Goal: Transaction & Acquisition: Purchase product/service

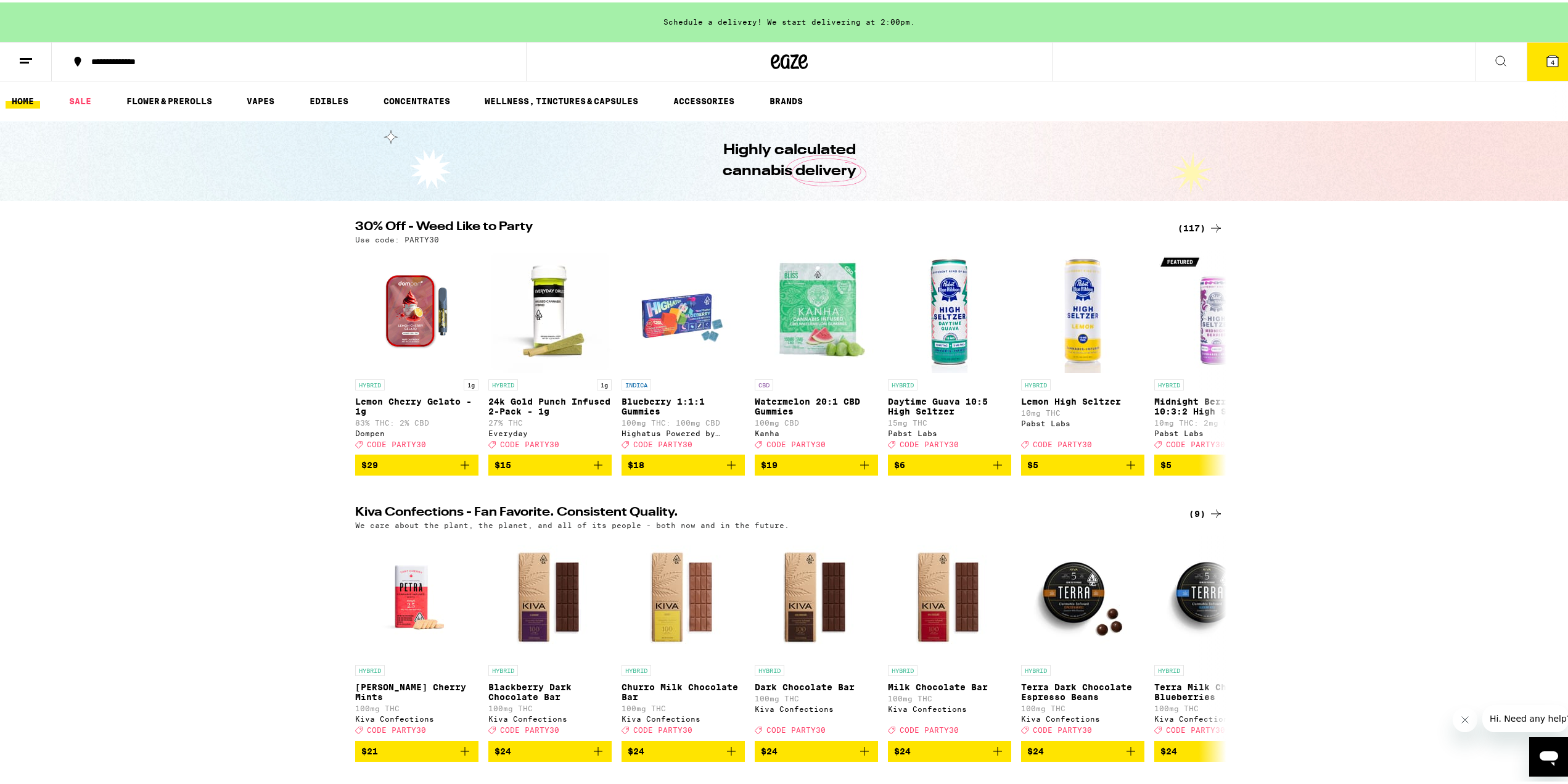
click at [1199, 226] on div "(117)" at bounding box center [1201, 225] width 45 height 15
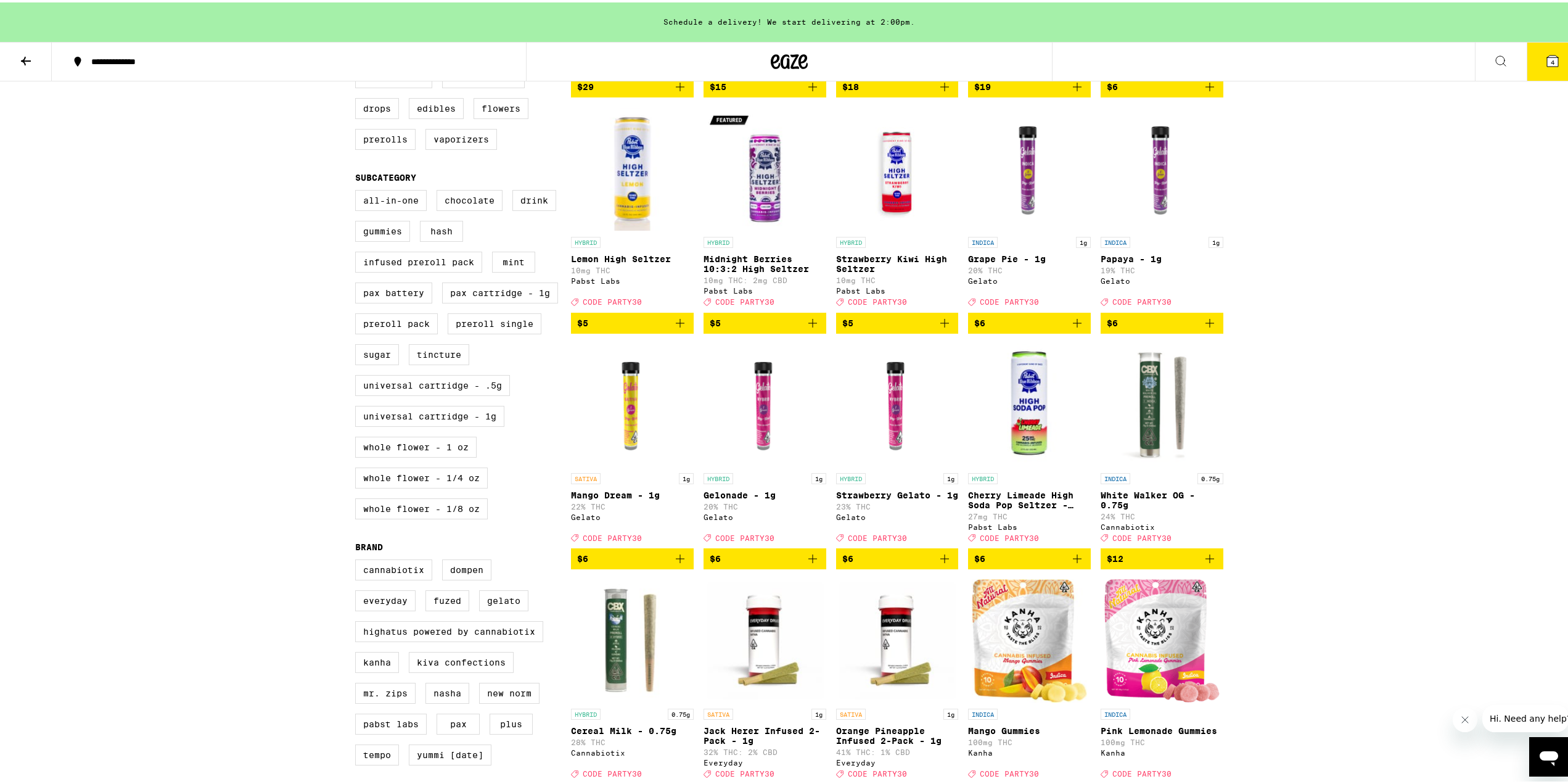
scroll to position [494, 0]
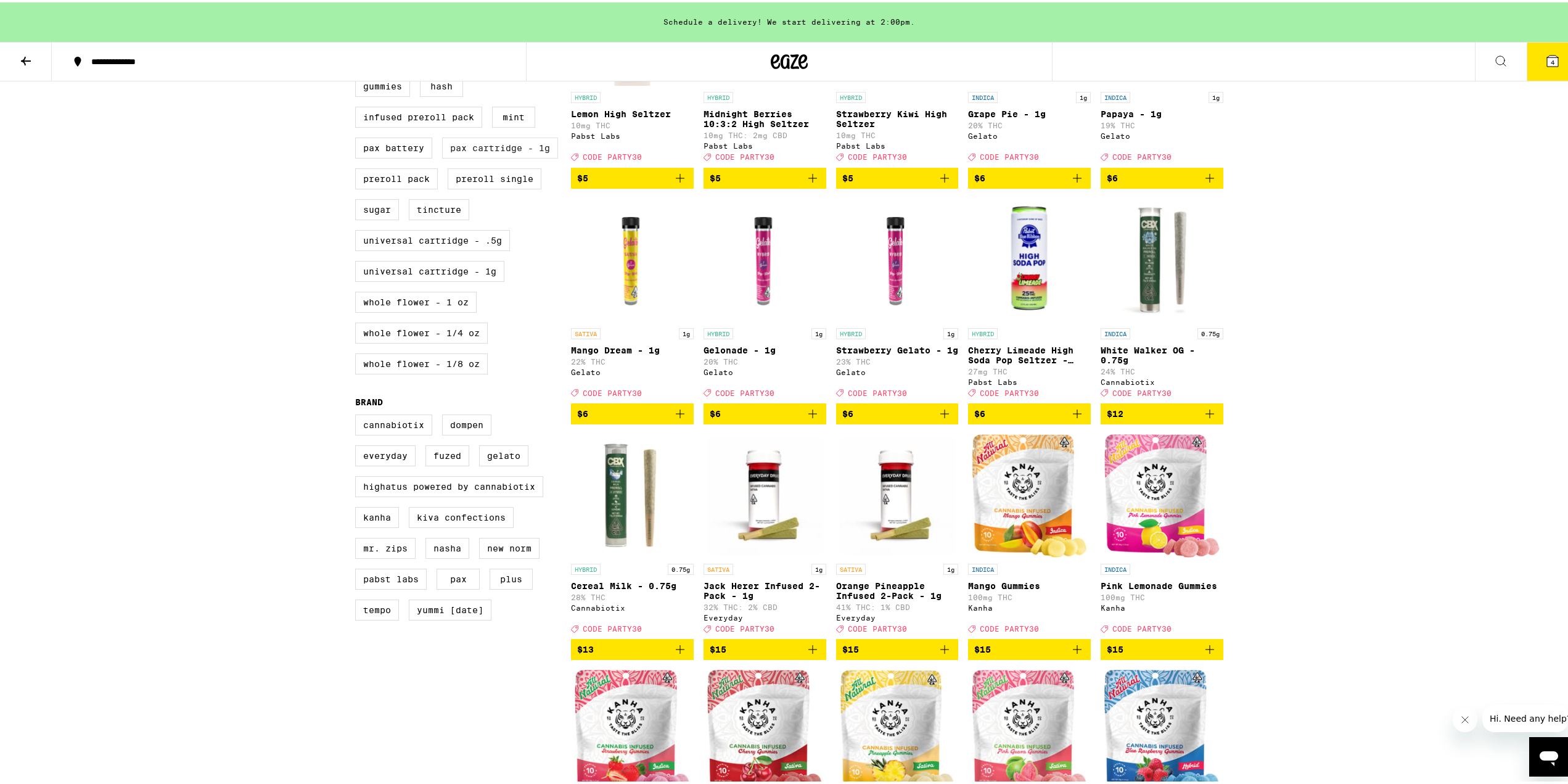
click at [452, 156] on label "PAX Cartridge - 1g" at bounding box center [500, 145] width 116 height 21
click at [358, 45] on input "PAX Cartridge - 1g" at bounding box center [358, 44] width 1 height 1
checkbox input "true"
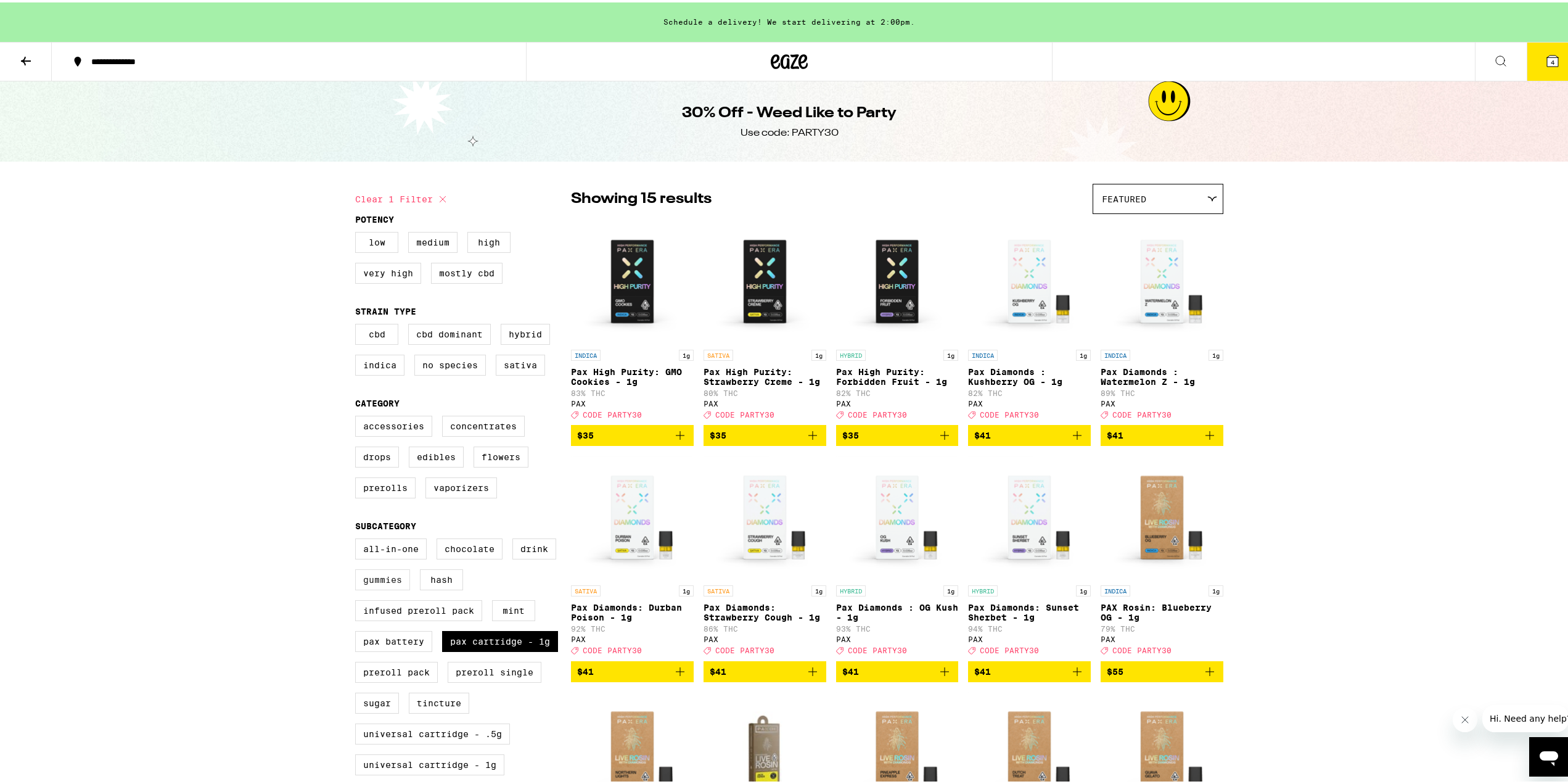
click at [355, 588] on label "Gummies" at bounding box center [382, 577] width 55 height 21
click at [358, 538] on input "Gummies" at bounding box center [358, 538] width 1 height 1
checkbox input "true"
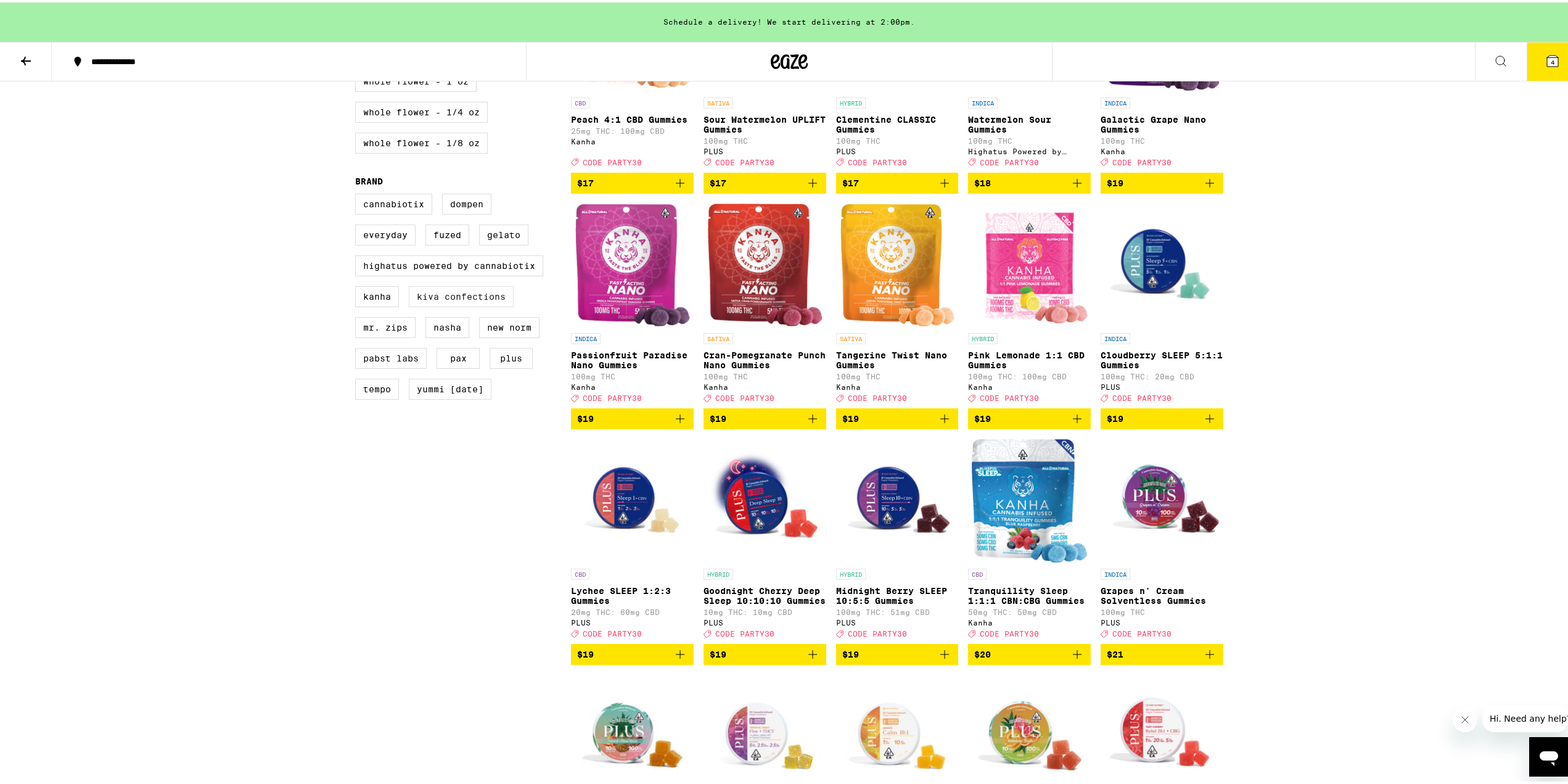
scroll to position [679, 0]
